Goal: Use online tool/utility: Utilize a website feature to perform a specific function

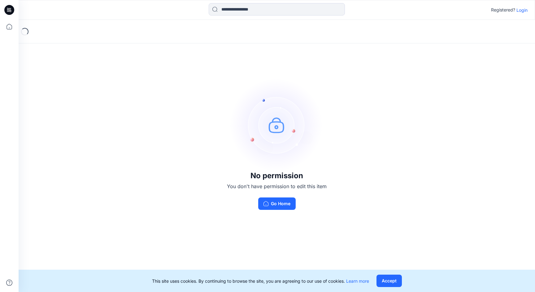
click at [522, 11] on p "Login" at bounding box center [522, 10] width 11 height 7
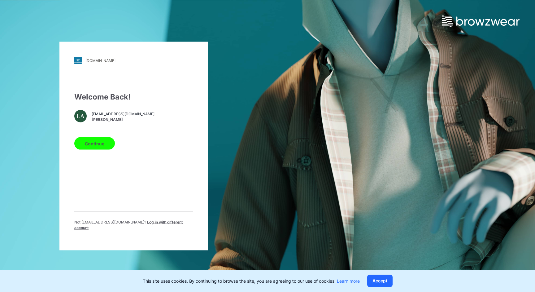
click at [102, 143] on button "Continue" at bounding box center [94, 143] width 41 height 12
click at [106, 146] on button "Continue" at bounding box center [94, 143] width 41 height 12
click at [104, 146] on button "Continue" at bounding box center [94, 143] width 41 height 12
click at [99, 147] on button "Continue" at bounding box center [94, 143] width 41 height 12
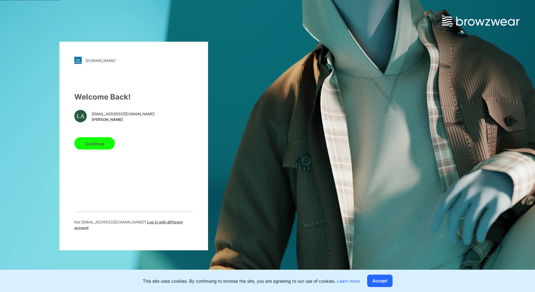
click at [100, 149] on button "Continue" at bounding box center [94, 143] width 41 height 12
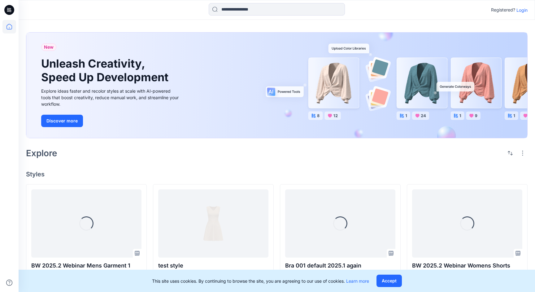
click at [521, 11] on p "Login" at bounding box center [522, 10] width 11 height 7
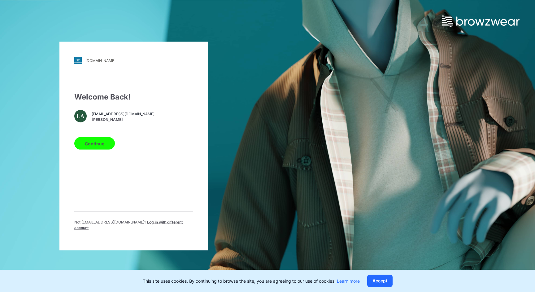
click at [94, 147] on button "Continue" at bounding box center [94, 143] width 41 height 12
click at [106, 145] on button "Continue" at bounding box center [94, 143] width 41 height 12
click at [105, 148] on button "Continue" at bounding box center [94, 143] width 41 height 12
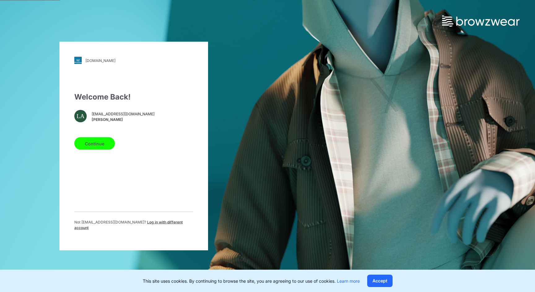
click at [105, 148] on button "Continue" at bounding box center [94, 143] width 41 height 12
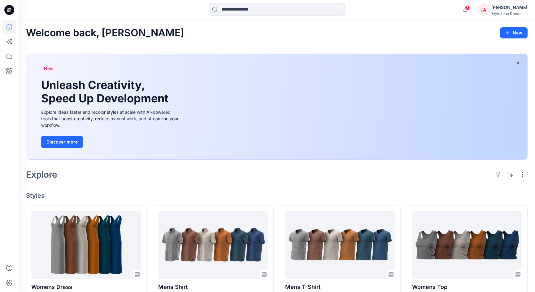
click at [497, 7] on div "LA Lea Atchuel Stylezone Demo" at bounding box center [503, 10] width 50 height 12
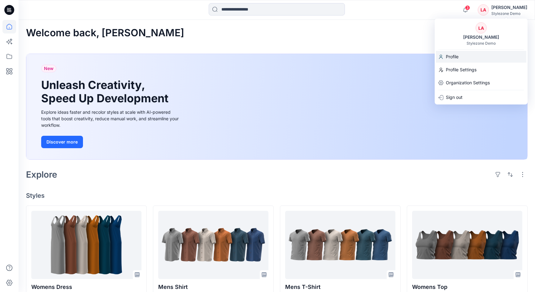
click at [458, 57] on p "Profile" at bounding box center [452, 57] width 13 height 12
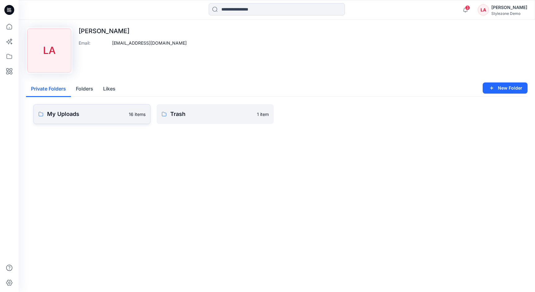
click at [113, 117] on p "My Uploads" at bounding box center [86, 114] width 78 height 9
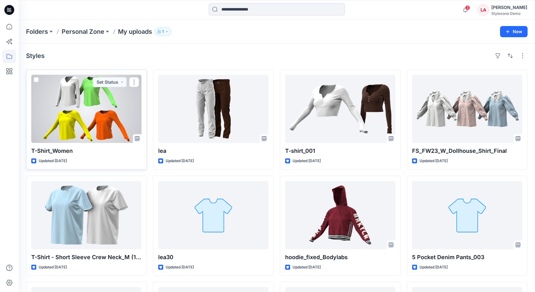
click at [113, 117] on div at bounding box center [86, 109] width 110 height 68
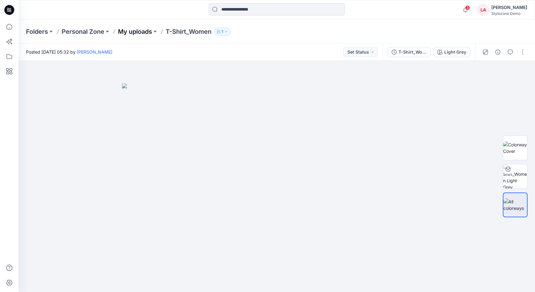
click at [133, 32] on p "My uploads" at bounding box center [135, 31] width 34 height 9
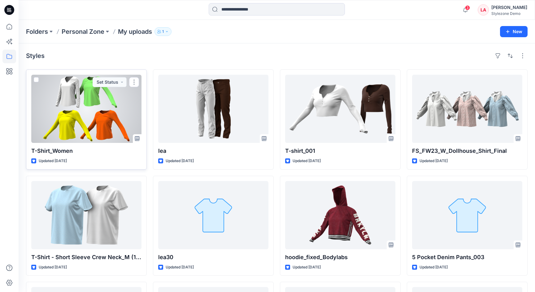
click at [36, 80] on span at bounding box center [36, 79] width 5 height 5
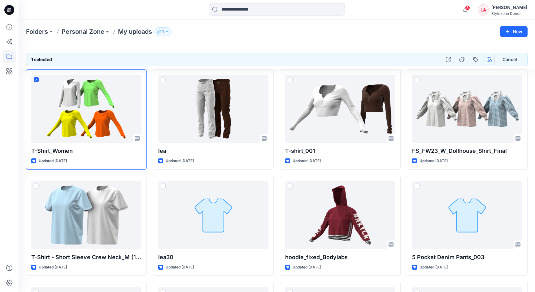
click at [488, 57] on icon "button" at bounding box center [489, 59] width 5 height 5
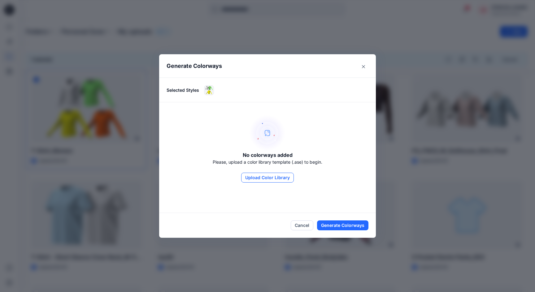
click at [259, 178] on button "Upload Color Library" at bounding box center [267, 178] width 53 height 10
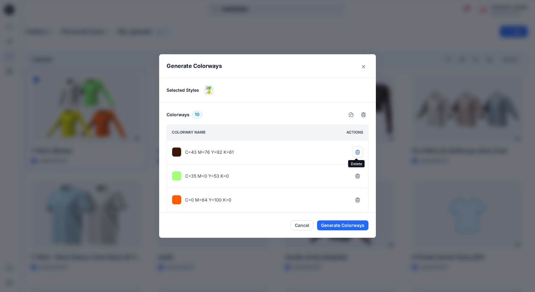
click at [358, 151] on icon "button" at bounding box center [358, 152] width 4 height 4
click at [356, 173] on icon "button" at bounding box center [357, 175] width 5 height 5
click at [357, 155] on button "button" at bounding box center [357, 152] width 11 height 11
click at [356, 154] on icon "button" at bounding box center [358, 153] width 4 height 4
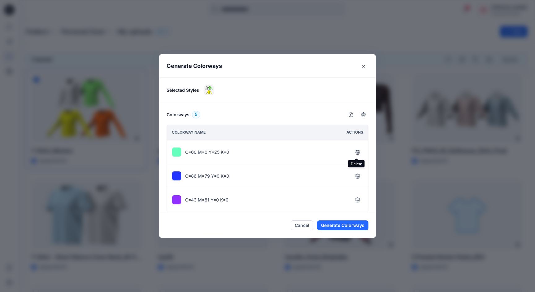
click at [356, 154] on icon "button" at bounding box center [358, 153] width 4 height 4
click at [356, 175] on icon "button" at bounding box center [358, 177] width 4 height 4
click at [356, 197] on icon "button" at bounding box center [357, 199] width 5 height 5
click at [356, 175] on icon "button" at bounding box center [357, 175] width 5 height 5
click at [356, 175] on div "C=86 M=79 Y=0 K=0" at bounding box center [267, 176] width 201 height 72
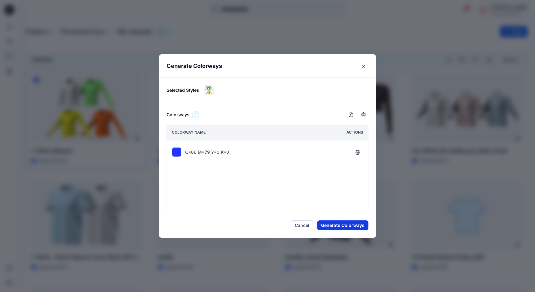
click at [334, 228] on button "Generate Colorways" at bounding box center [342, 225] width 51 height 10
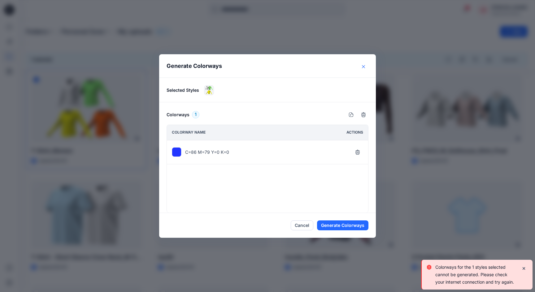
click at [365, 65] on button "Close" at bounding box center [364, 67] width 10 height 10
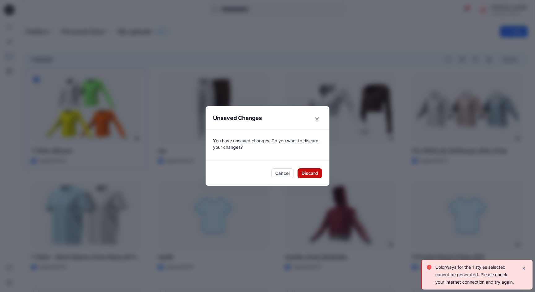
click at [307, 176] on button "Discard" at bounding box center [310, 173] width 24 height 10
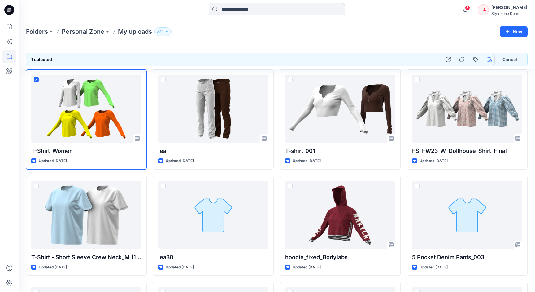
click at [490, 61] on icon "button" at bounding box center [489, 59] width 5 height 5
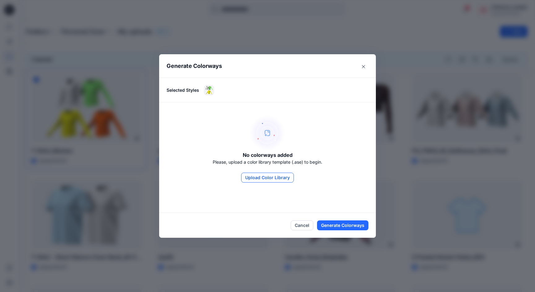
click at [253, 178] on button "Upload Color Library" at bounding box center [267, 178] width 53 height 10
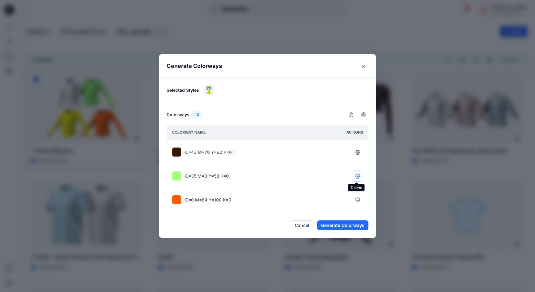
click at [356, 176] on icon "button" at bounding box center [358, 175] width 4 height 4
click at [356, 197] on icon "button" at bounding box center [358, 199] width 4 height 4
click at [356, 176] on icon "button" at bounding box center [358, 175] width 4 height 4
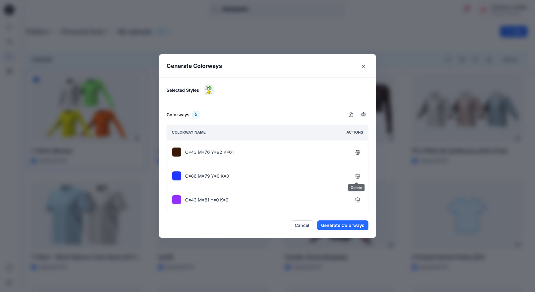
click at [356, 176] on icon "button" at bounding box center [358, 175] width 4 height 4
click at [356, 197] on icon "button" at bounding box center [358, 199] width 4 height 4
click at [356, 176] on icon "button" at bounding box center [358, 177] width 4 height 4
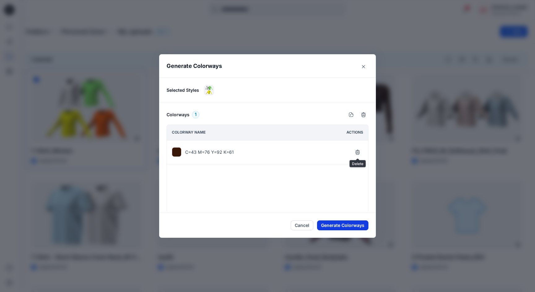
click at [345, 225] on button "Generate Colorways" at bounding box center [342, 225] width 51 height 10
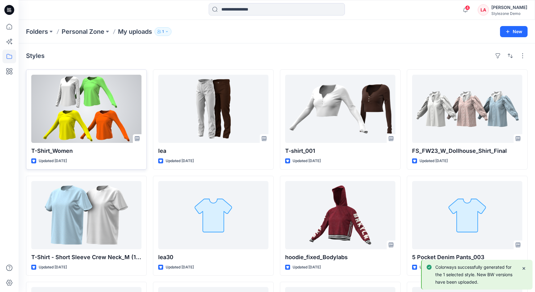
click at [87, 90] on div at bounding box center [86, 109] width 110 height 68
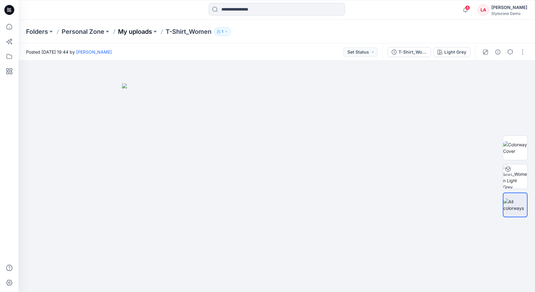
click at [147, 34] on p "My uploads" at bounding box center [135, 31] width 34 height 9
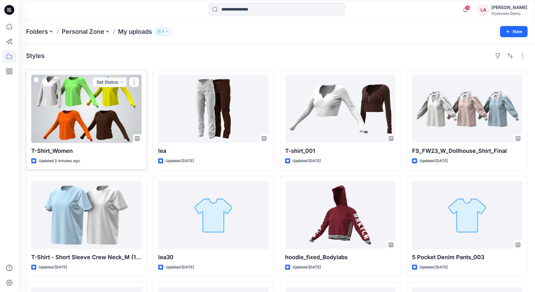
click at [35, 78] on span at bounding box center [36, 79] width 5 height 5
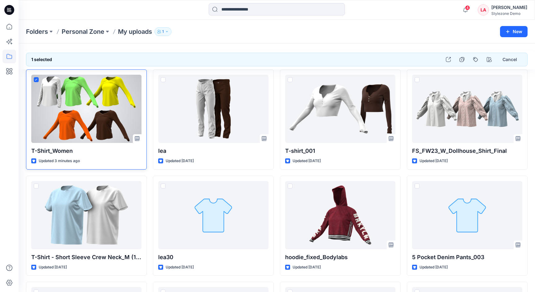
click at [91, 91] on div at bounding box center [86, 109] width 110 height 68
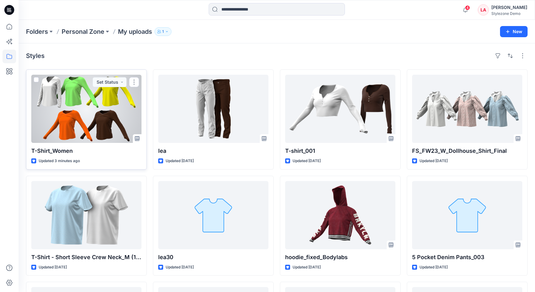
click at [107, 105] on div at bounding box center [86, 109] width 110 height 68
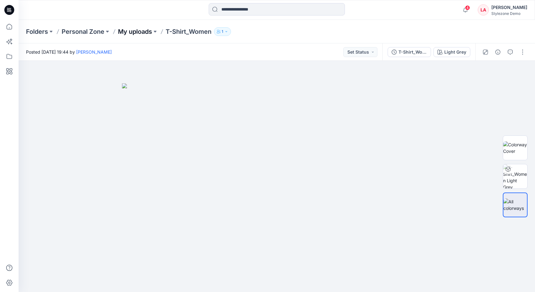
click at [137, 32] on p "My uploads" at bounding box center [135, 31] width 34 height 9
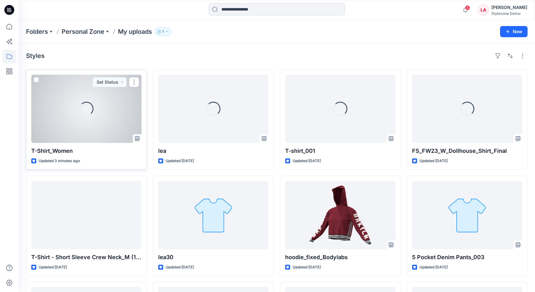
click at [37, 78] on span at bounding box center [36, 79] width 5 height 5
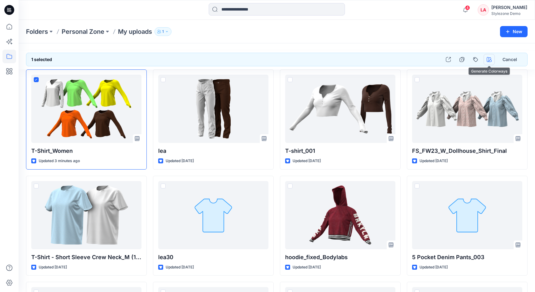
click at [489, 59] on icon "button" at bounding box center [489, 59] width 5 height 5
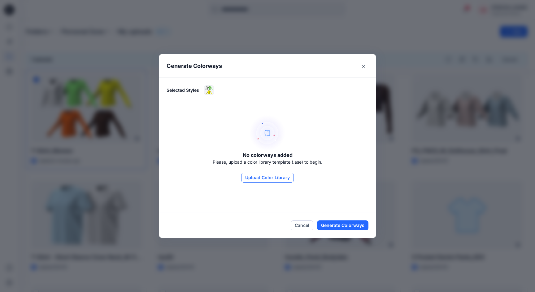
click at [257, 176] on button "Upload Color Library" at bounding box center [267, 178] width 53 height 10
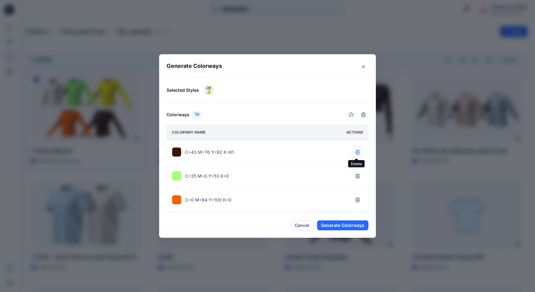
click at [356, 153] on icon "button" at bounding box center [358, 153] width 4 height 4
click at [358, 154] on icon "button" at bounding box center [358, 153] width 4 height 4
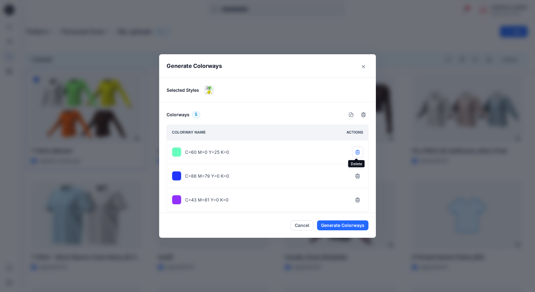
click at [358, 154] on icon "button" at bounding box center [358, 153] width 4 height 4
click at [358, 175] on icon "button" at bounding box center [358, 177] width 4 height 4
click at [355, 225] on button "Generate Colorways" at bounding box center [342, 225] width 51 height 10
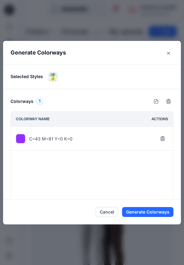
click at [137, 213] on button "Generate Colorways" at bounding box center [147, 212] width 51 height 10
